Goal: Complete application form

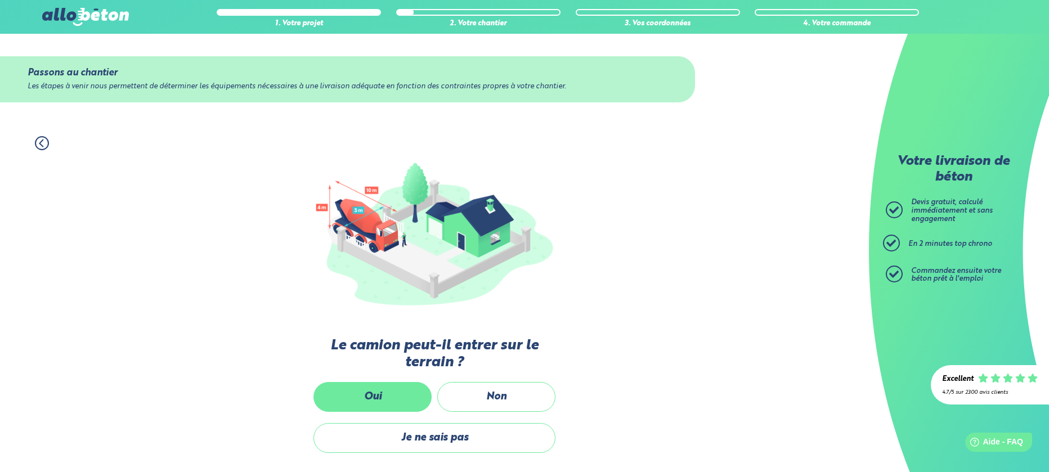
click at [369, 393] on label "Oui" at bounding box center [372, 397] width 118 height 30
click at [0, 0] on input "Oui" at bounding box center [0, 0] width 0 height 0
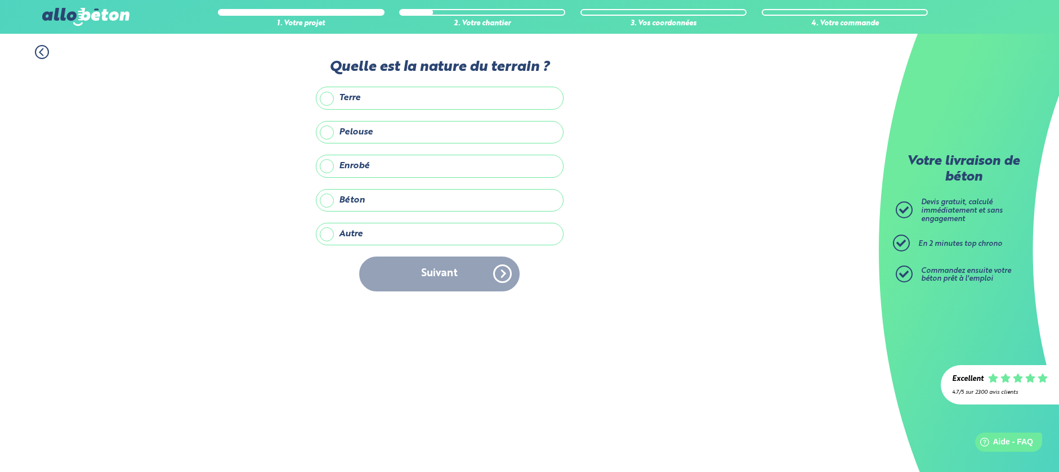
click at [436, 90] on label "Terre" at bounding box center [440, 98] width 248 height 23
click at [0, 0] on input "Terre" at bounding box center [0, 0] width 0 height 0
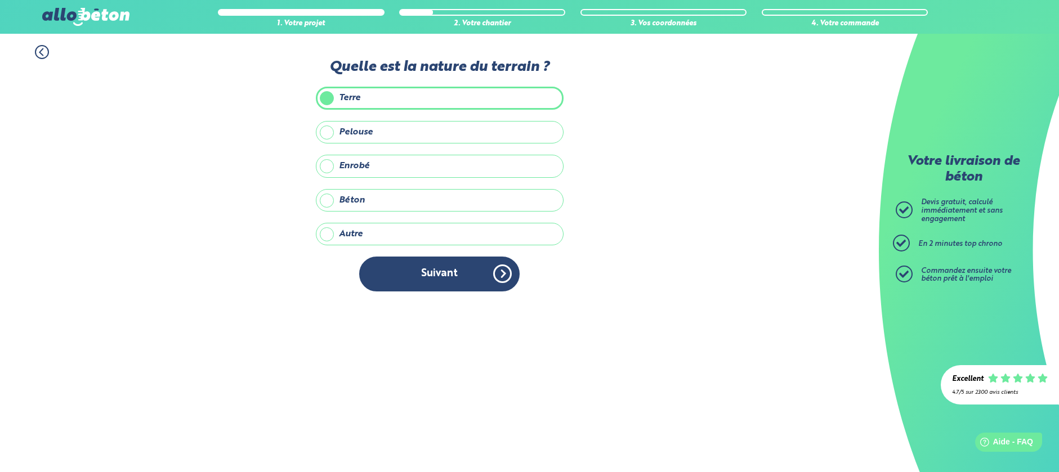
click at [328, 95] on label "Terre" at bounding box center [440, 98] width 248 height 23
click at [0, 0] on input "Terre" at bounding box center [0, 0] width 0 height 0
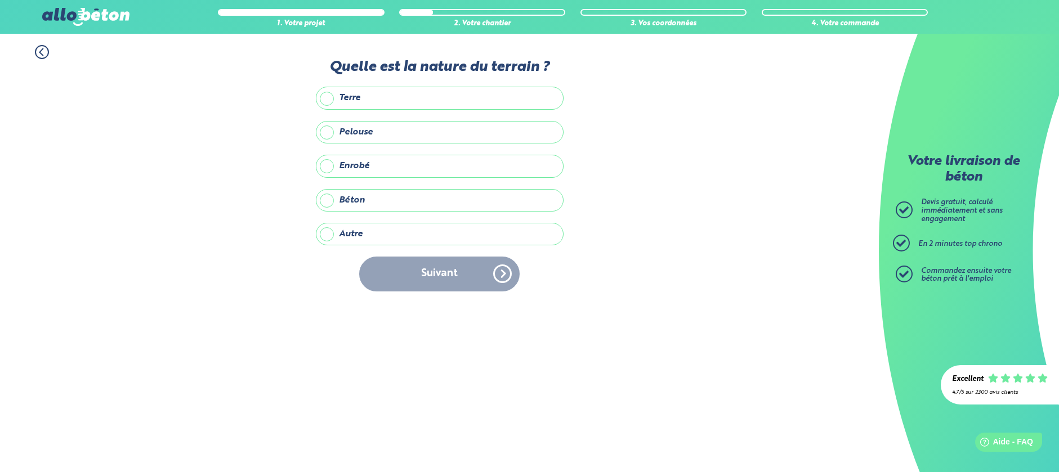
click at [329, 133] on label "Pelouse" at bounding box center [440, 132] width 248 height 23
click at [0, 0] on input "Pelouse" at bounding box center [0, 0] width 0 height 0
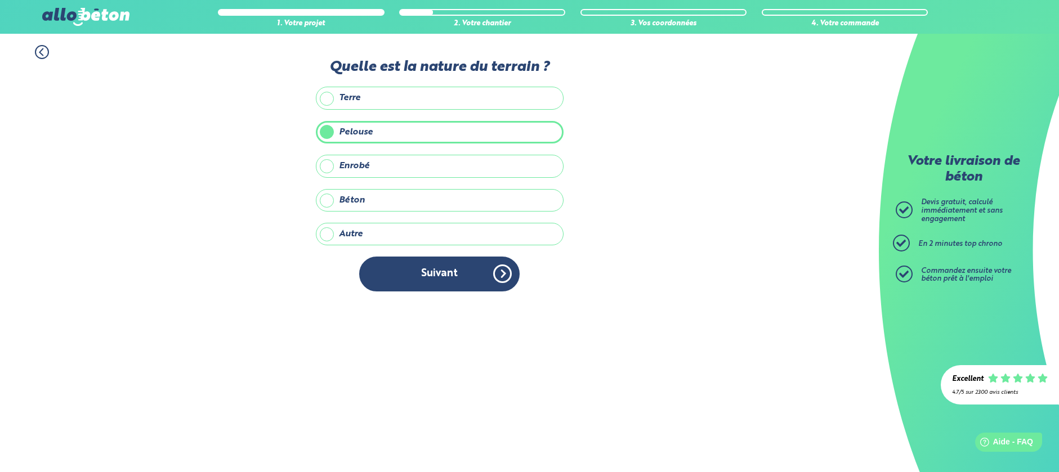
click at [333, 98] on label "Terre" at bounding box center [440, 98] width 248 height 23
click at [0, 0] on input "Terre" at bounding box center [0, 0] width 0 height 0
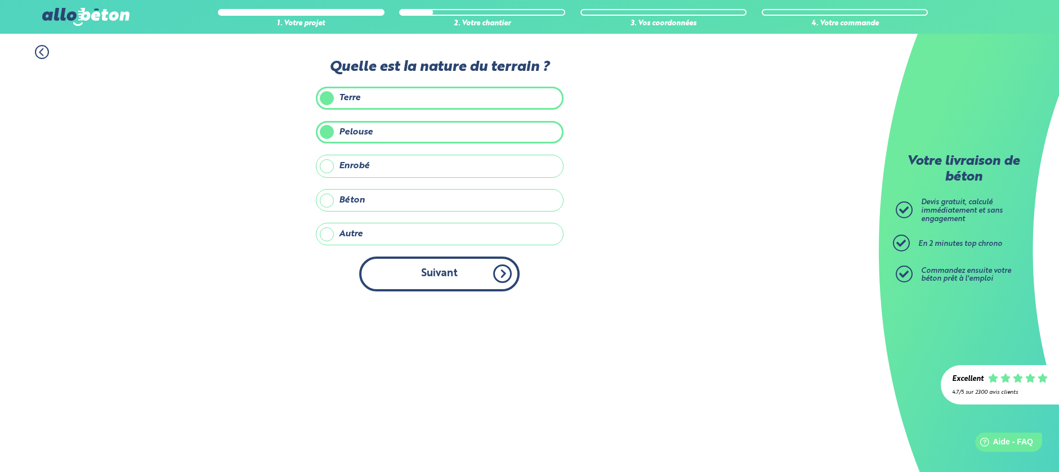
click at [468, 273] on button "Suivant" at bounding box center [439, 274] width 160 height 34
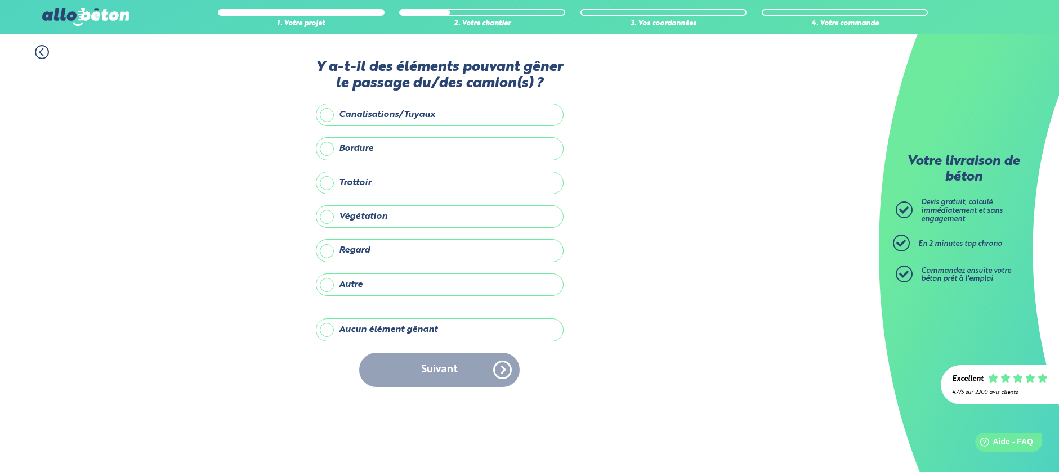
click at [326, 330] on label "Aucun élément gênant" at bounding box center [440, 330] width 248 height 23
click at [0, 0] on input "Aucun élément gênant" at bounding box center [0, 0] width 0 height 0
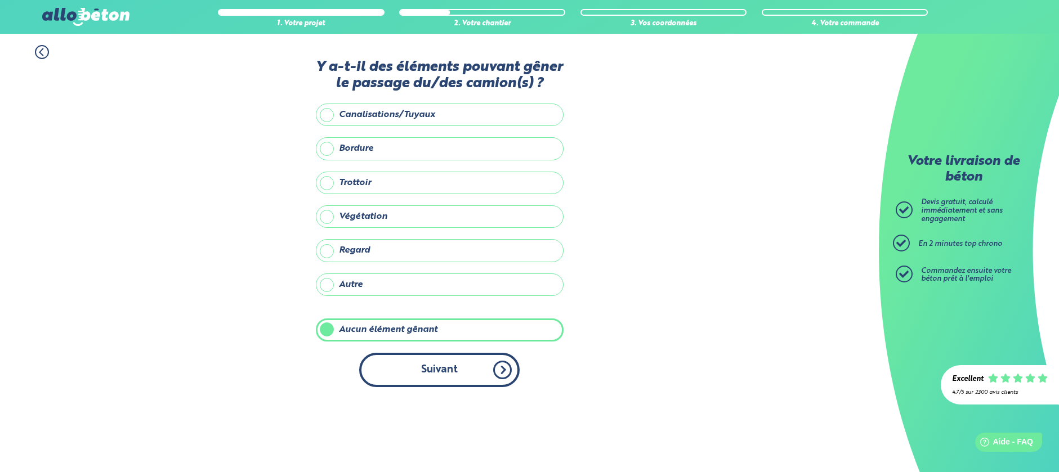
click at [436, 372] on button "Suivant" at bounding box center [439, 370] width 160 height 34
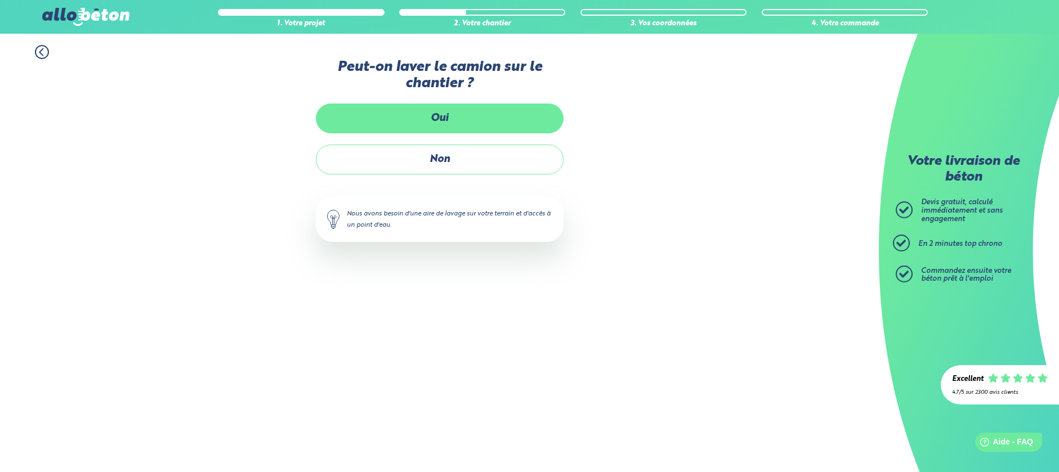
click at [437, 117] on label "Oui" at bounding box center [440, 119] width 248 height 30
click at [0, 0] on input "Oui" at bounding box center [0, 0] width 0 height 0
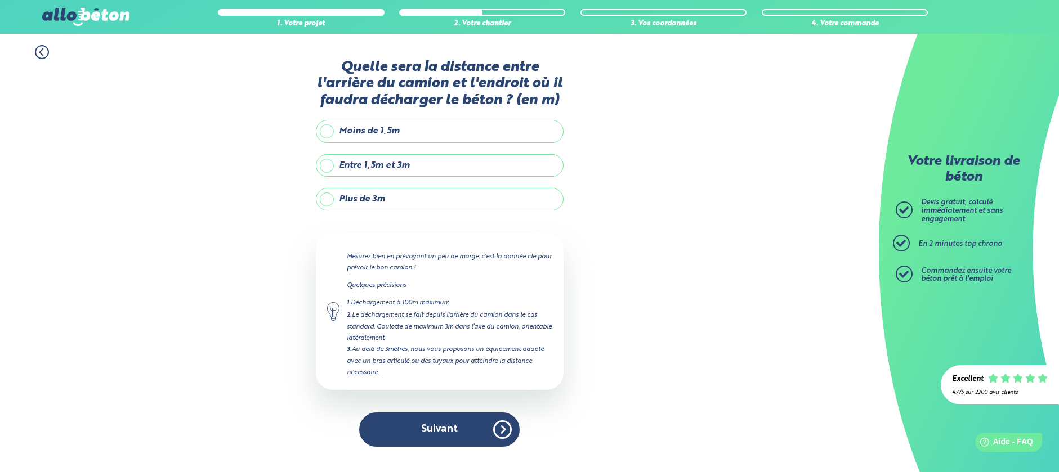
click at [389, 165] on label "Entre 1,5m et 3m" at bounding box center [440, 165] width 248 height 23
click at [0, 0] on input "Entre 1,5m et 3m" at bounding box center [0, 0] width 0 height 0
click at [446, 423] on button "Suivant" at bounding box center [439, 430] width 160 height 34
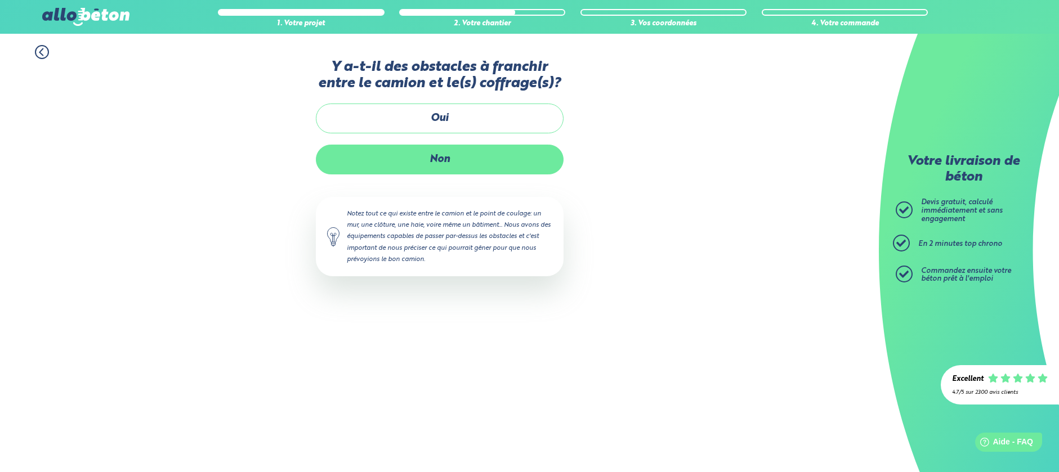
click at [439, 151] on label "Non" at bounding box center [440, 160] width 248 height 30
click at [0, 0] on input "Non" at bounding box center [0, 0] width 0 height 0
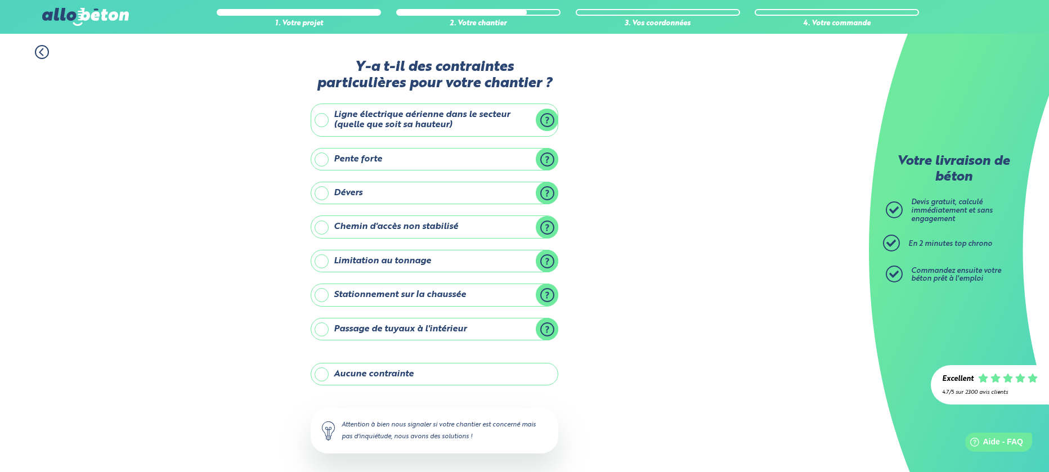
click at [429, 371] on label "Aucune contrainte" at bounding box center [435, 374] width 248 height 23
click at [0, 0] on input "Aucune contrainte" at bounding box center [0, 0] width 0 height 0
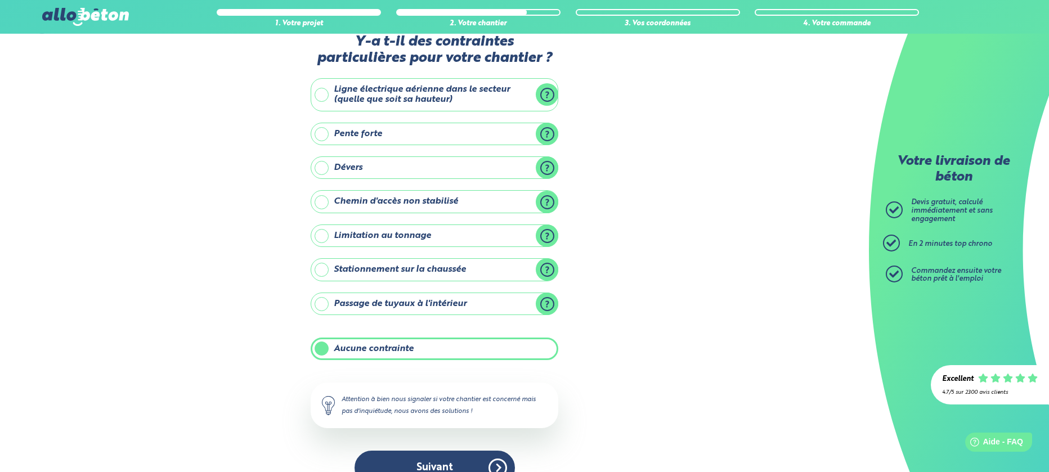
scroll to position [50, 0]
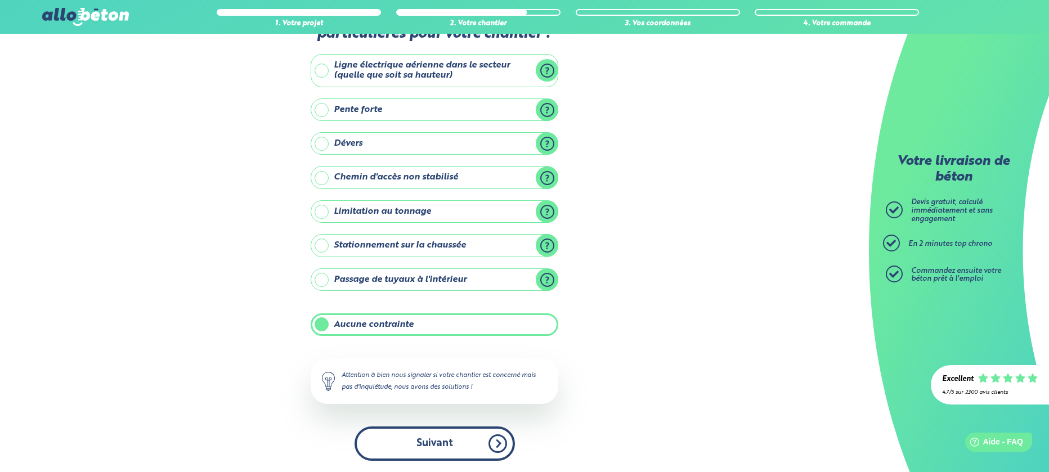
click at [499, 438] on button "Suivant" at bounding box center [435, 444] width 160 height 34
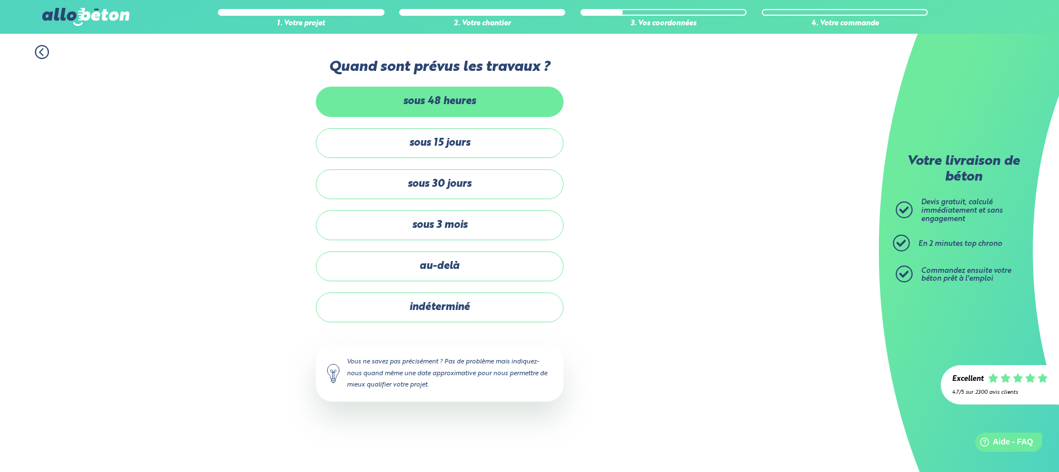
click at [451, 114] on label "sous 48 heures" at bounding box center [440, 102] width 248 height 30
click at [0, 0] on input "sous 48 heures" at bounding box center [0, 0] width 0 height 0
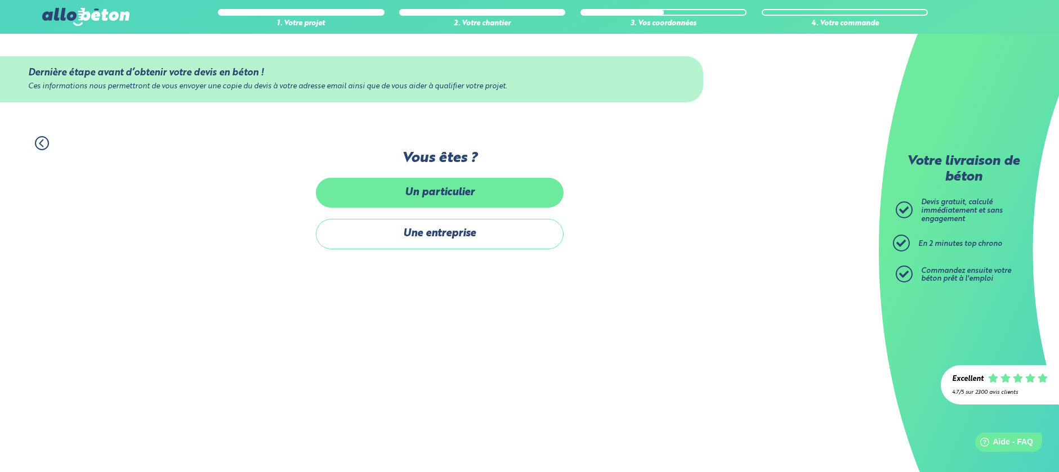
click at [450, 188] on label "Un particulier" at bounding box center [440, 193] width 248 height 30
click at [0, 0] on input "Un particulier" at bounding box center [0, 0] width 0 height 0
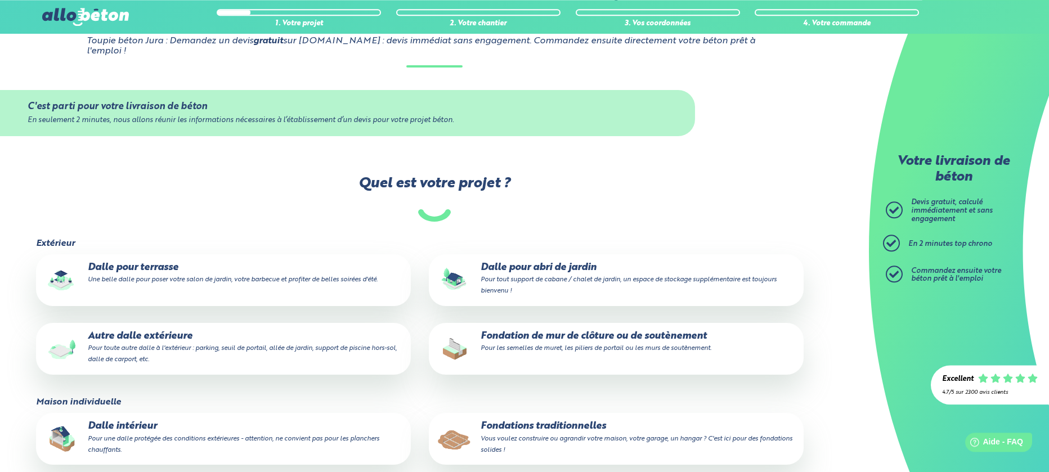
scroll to position [172, 0]
